Goal: Transaction & Acquisition: Purchase product/service

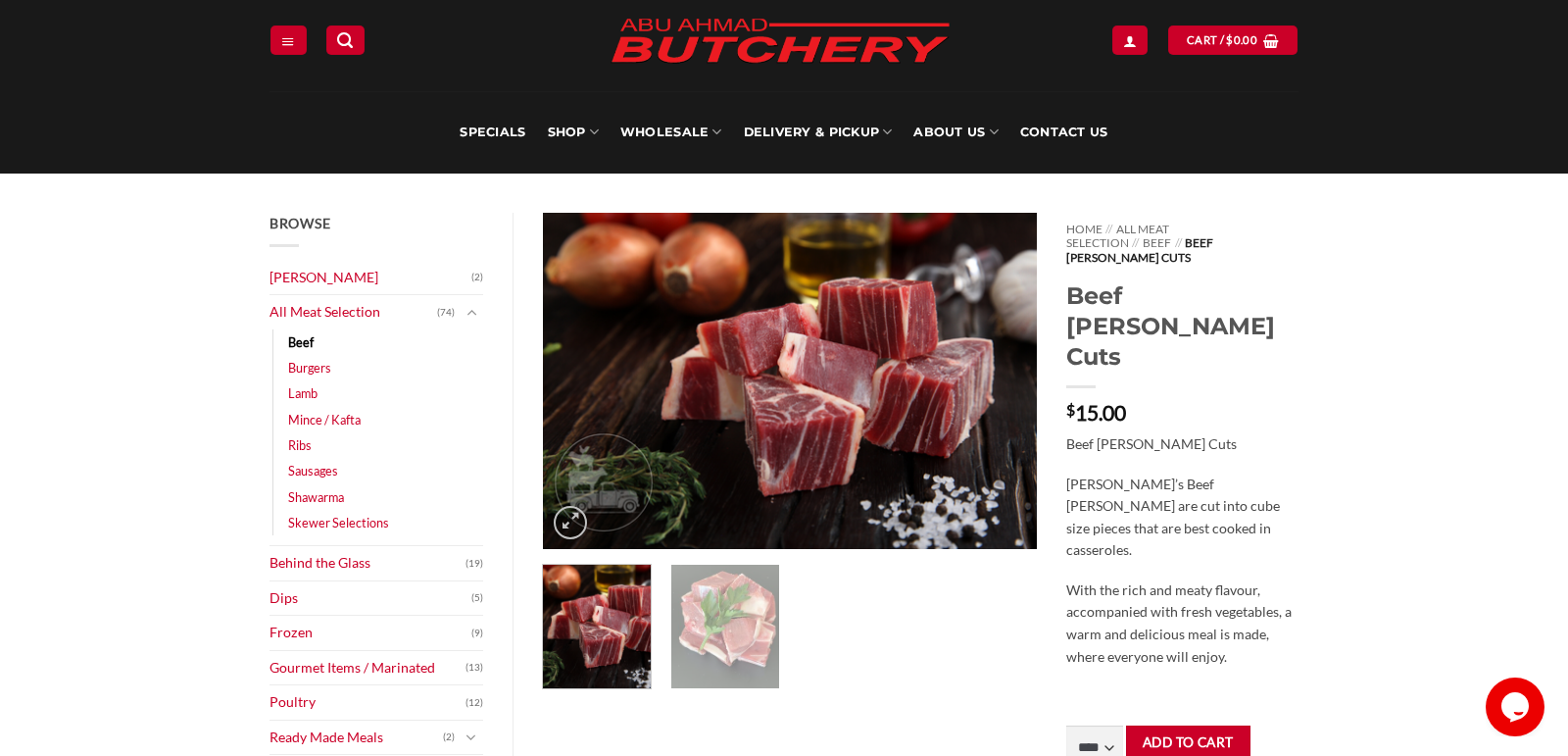
scroll to position [57, 0]
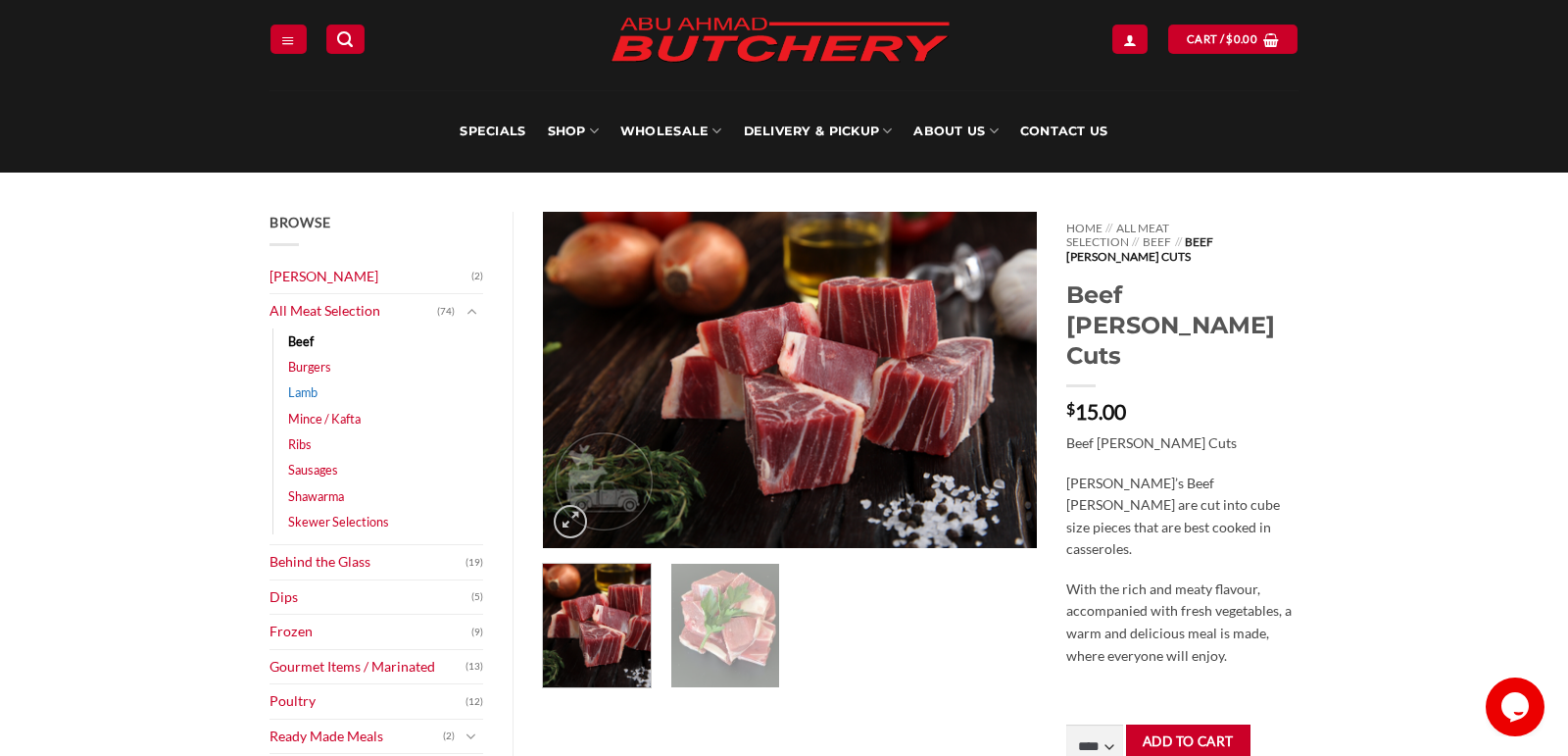
click at [306, 386] on link "Lamb" at bounding box center [303, 392] width 29 height 26
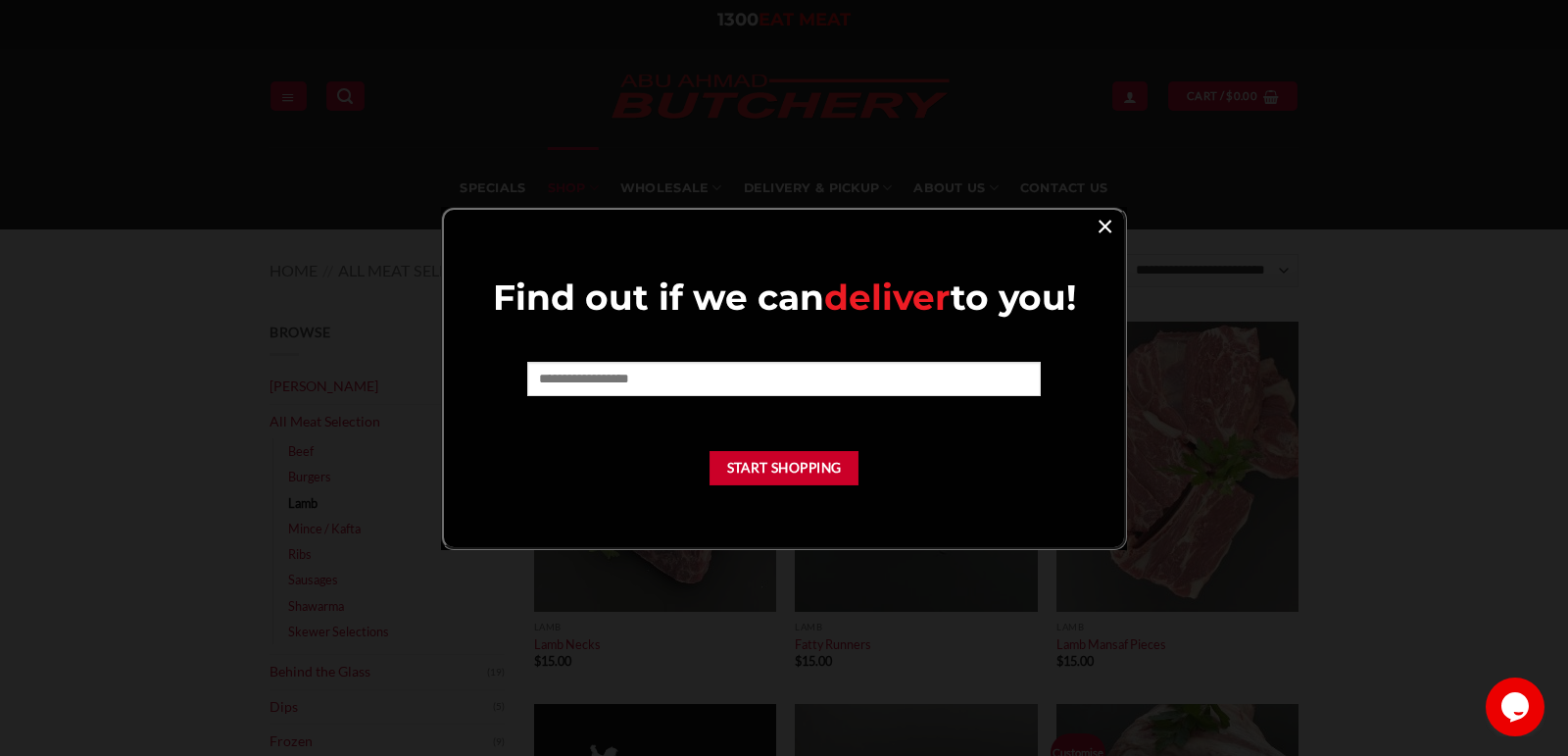
click at [1096, 229] on link "×" at bounding box center [1105, 225] width 28 height 27
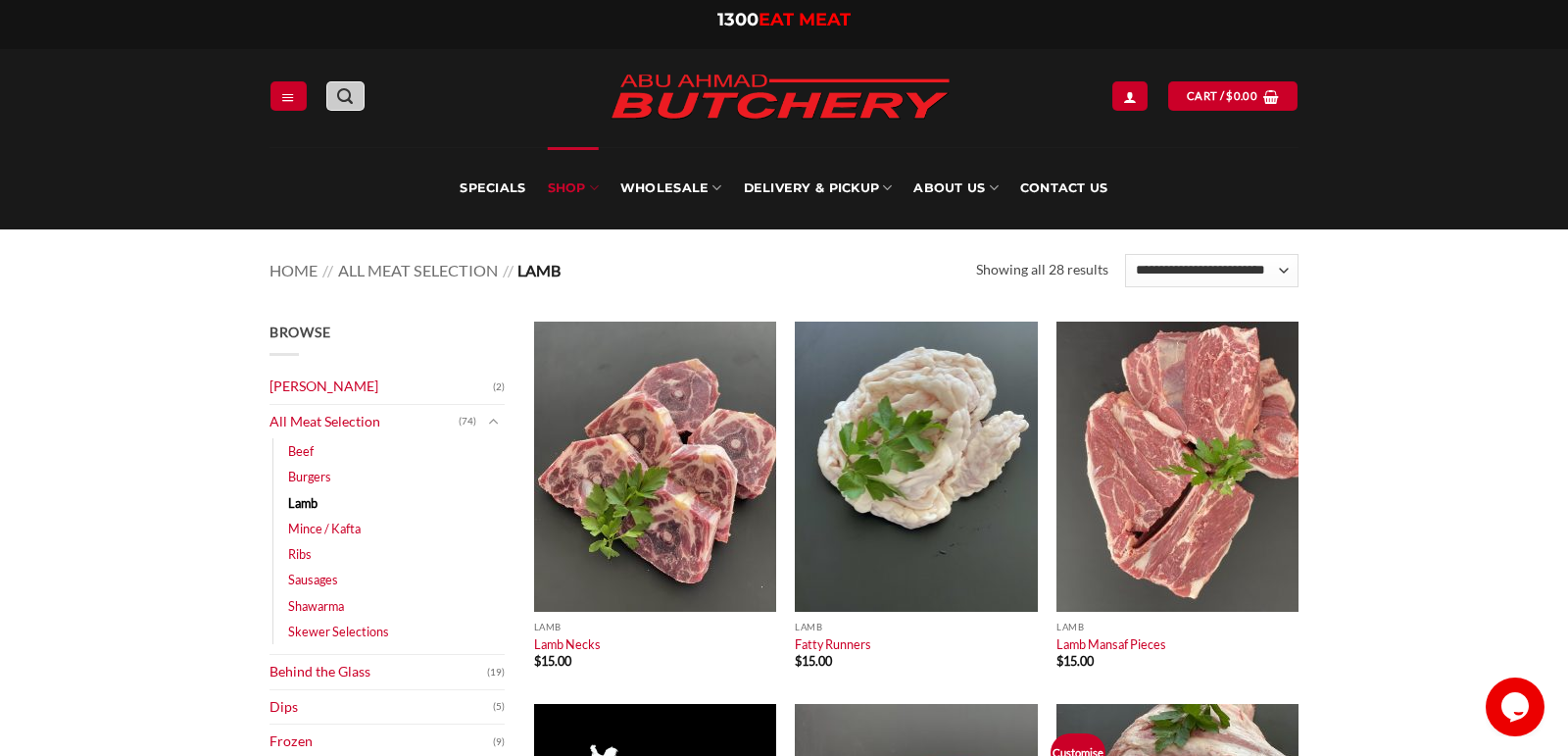
click at [345, 95] on icon "Search" at bounding box center [346, 96] width 16 height 19
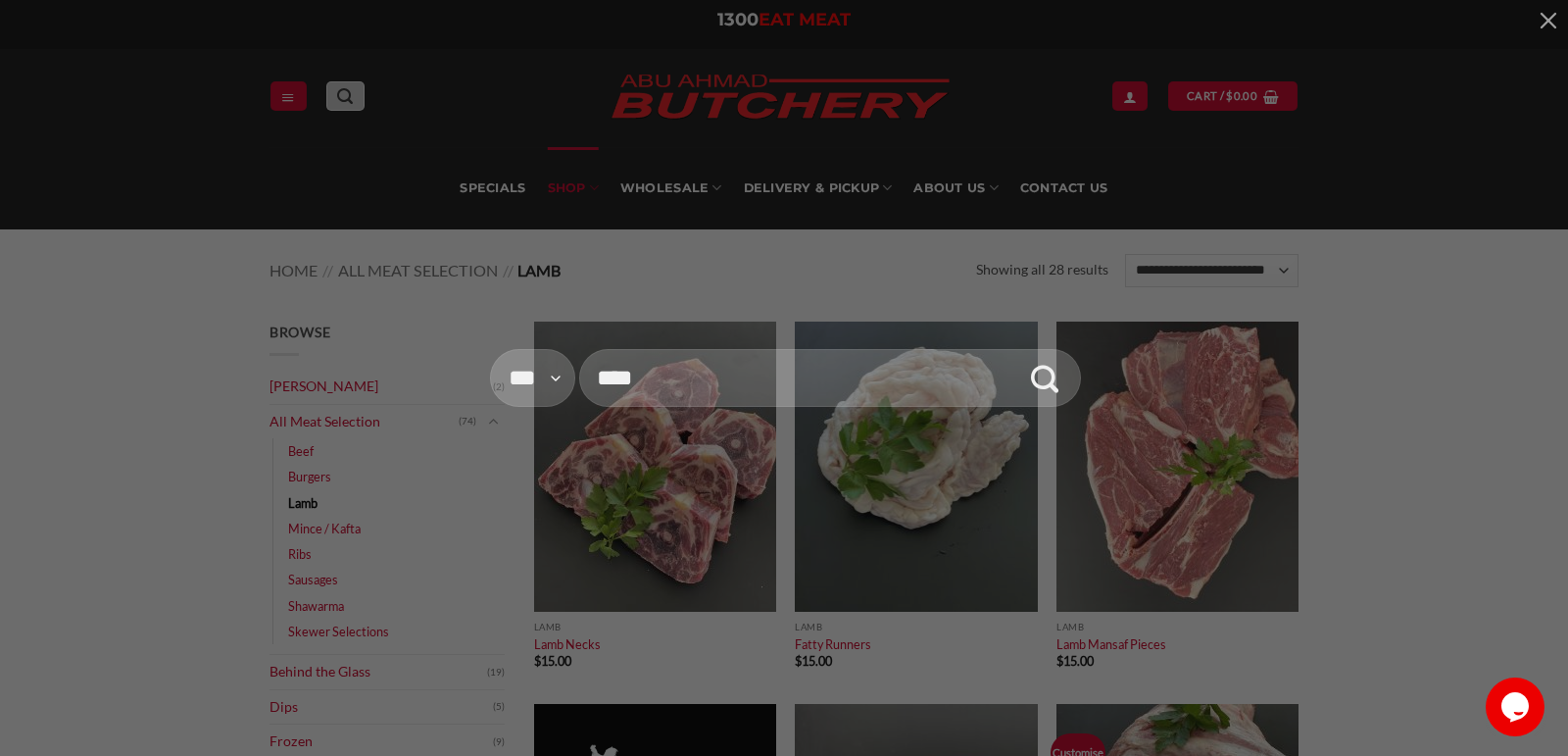
type input "****"
click at [1017, 349] on button "Submit" at bounding box center [1046, 378] width 58 height 58
